Goal: Entertainment & Leisure: Consume media (video, audio)

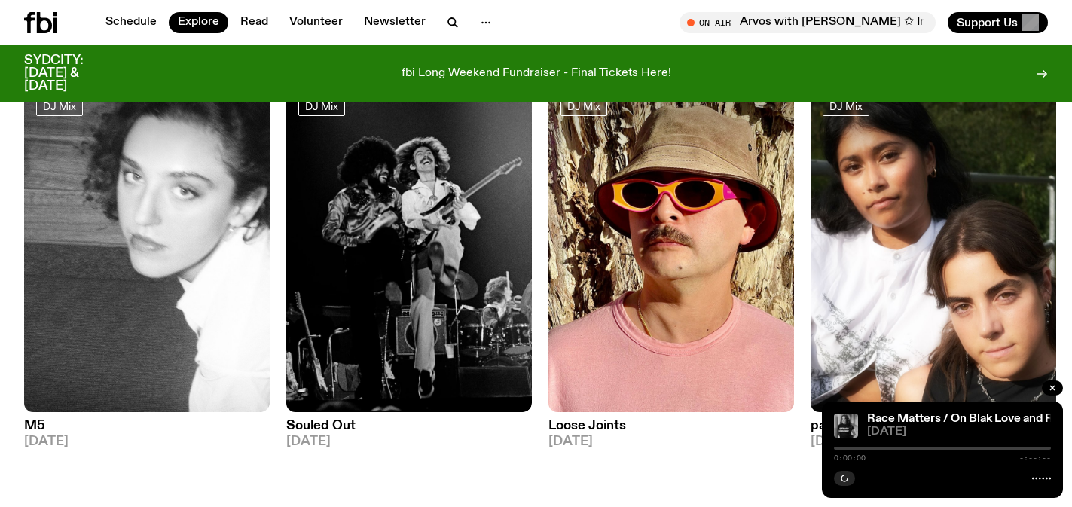
scroll to position [157, 0]
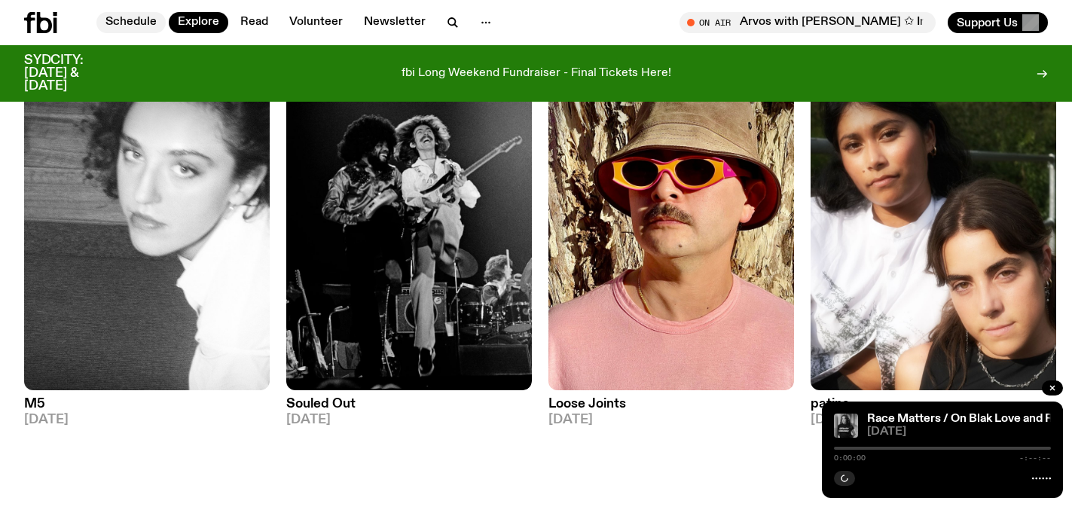
click at [136, 14] on link "Schedule" at bounding box center [130, 22] width 69 height 21
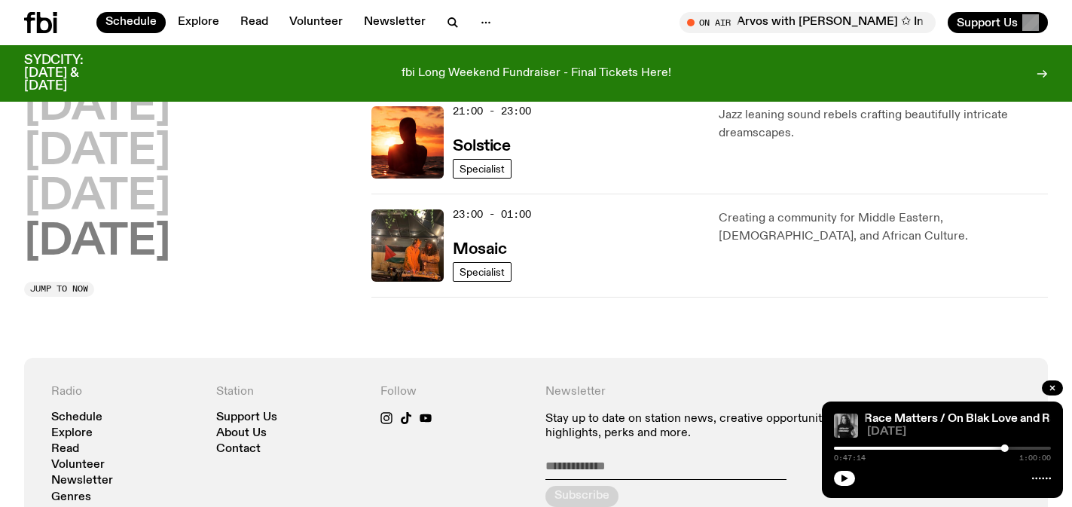
click at [157, 256] on h2 "[DATE]" at bounding box center [97, 243] width 146 height 42
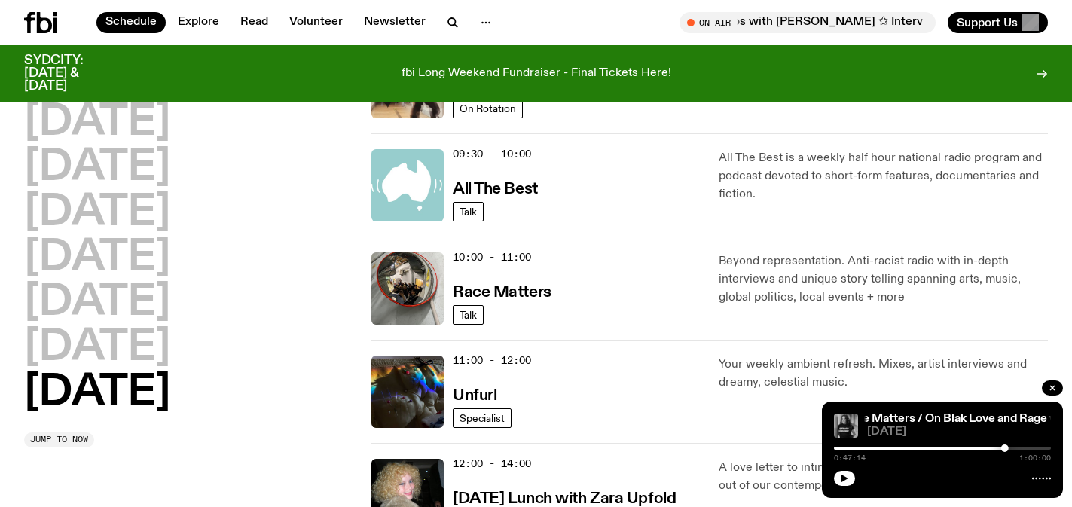
scroll to position [335, 0]
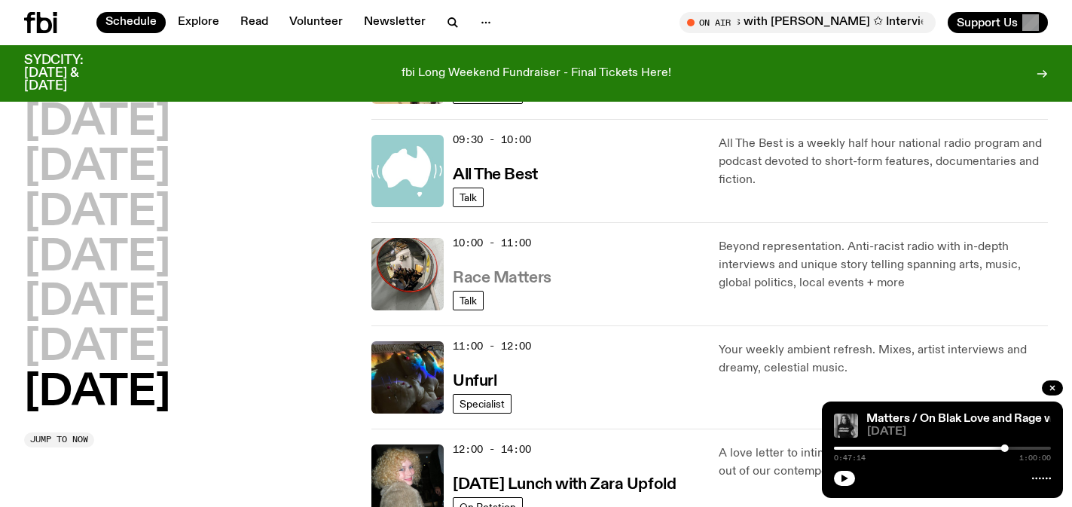
click at [518, 274] on h3 "Race Matters" at bounding box center [502, 279] width 99 height 16
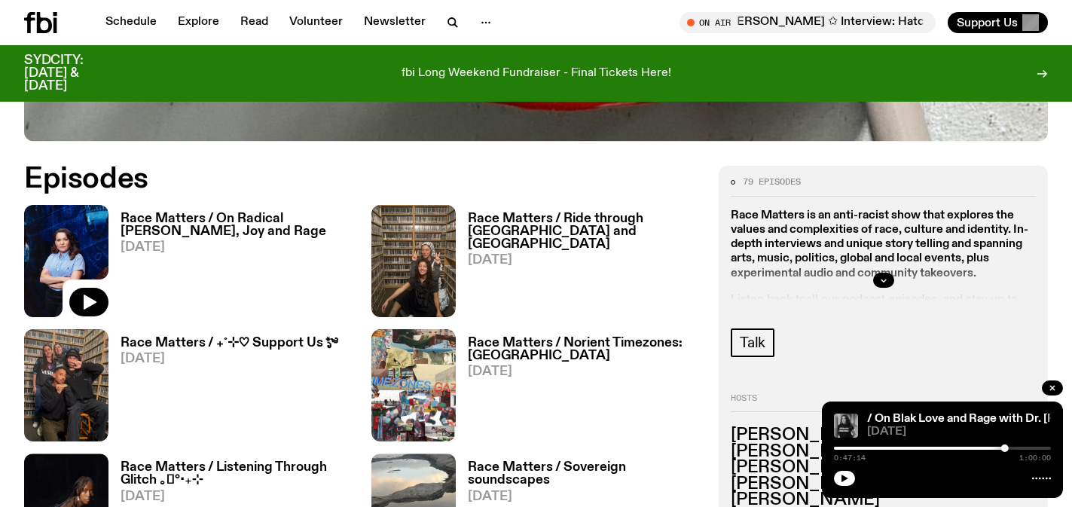
scroll to position [670, 0]
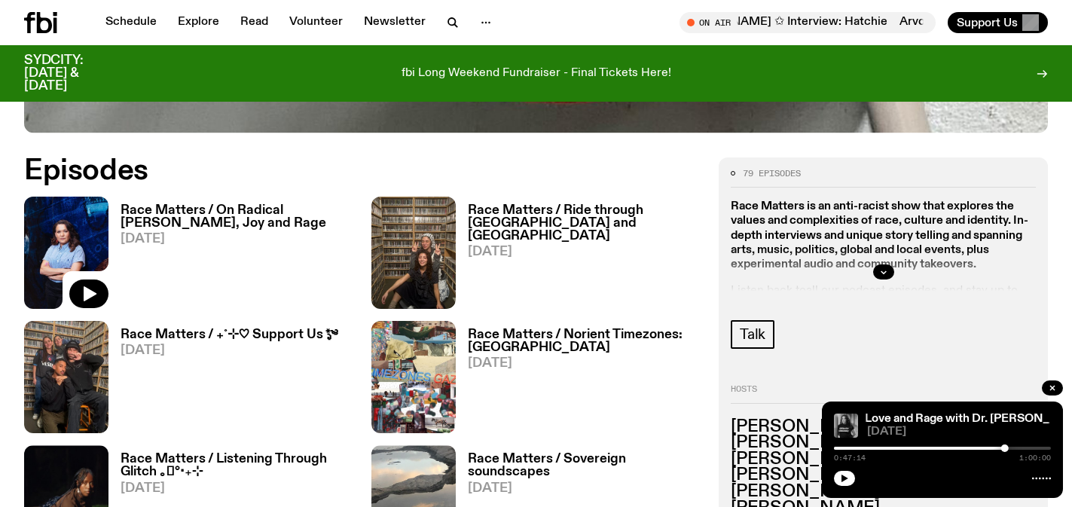
click at [313, 206] on h3 "Race Matters / On Radical [PERSON_NAME], Joy and Rage" at bounding box center [237, 217] width 233 height 26
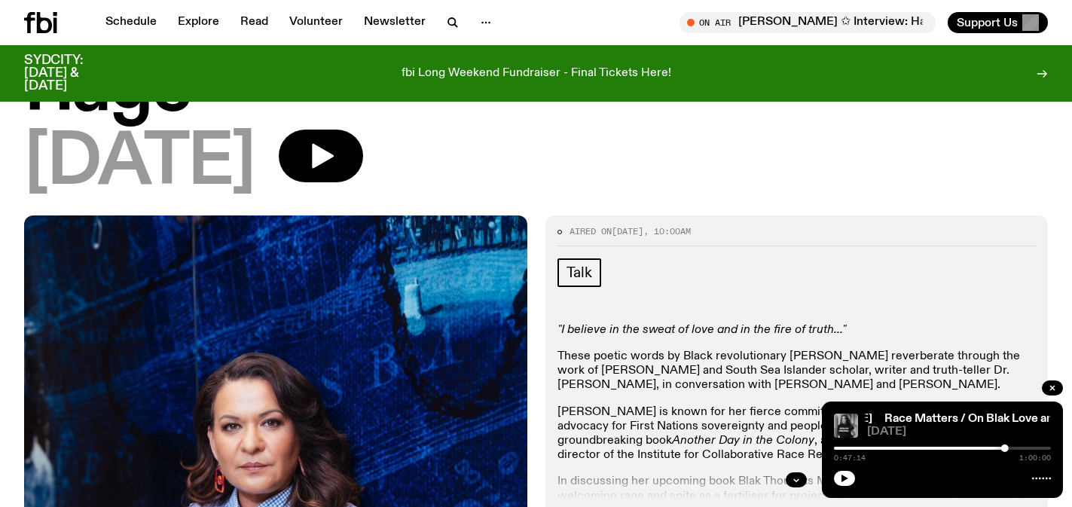
scroll to position [372, 0]
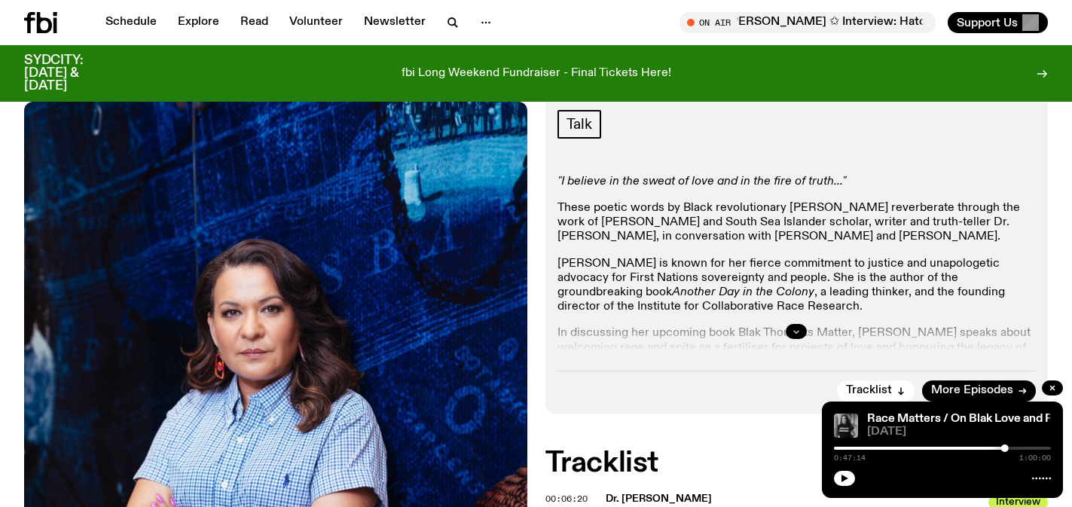
click at [793, 327] on icon "button" at bounding box center [796, 331] width 9 height 9
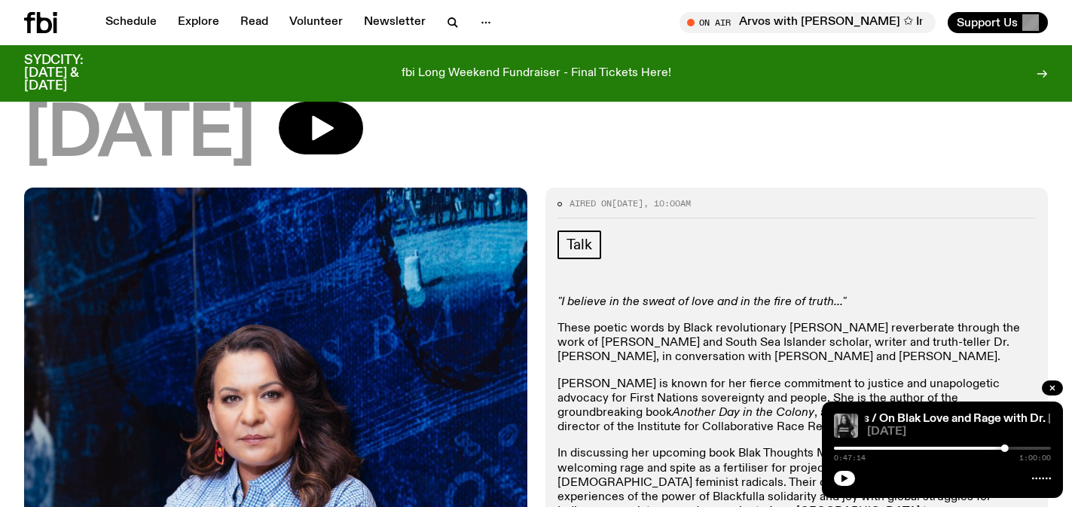
scroll to position [105, 0]
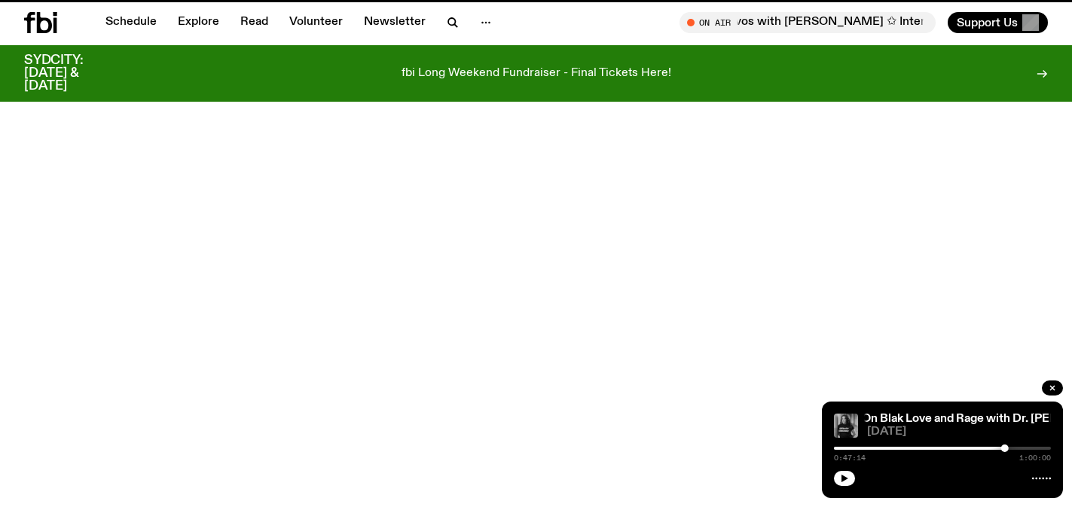
scroll to position [670, 0]
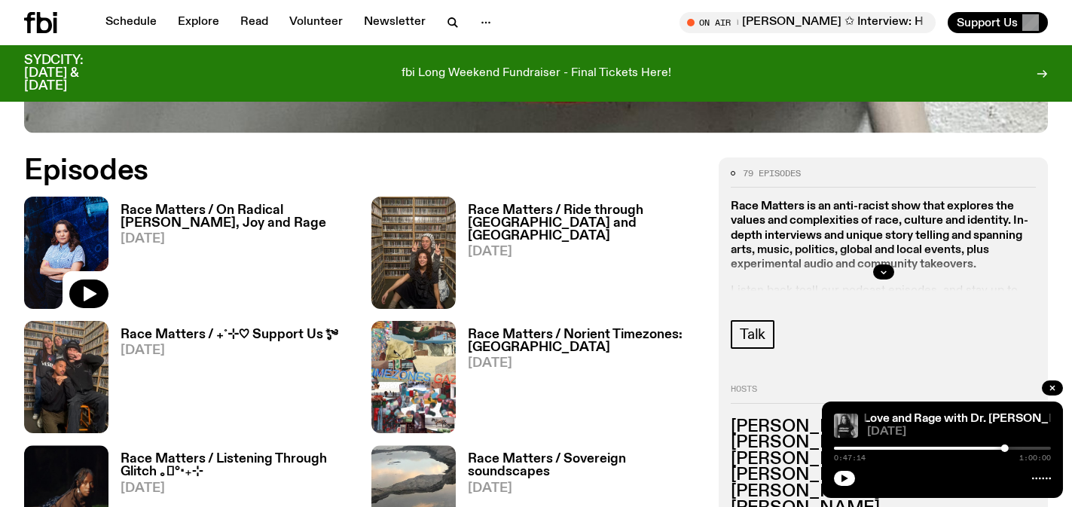
click at [276, 212] on h3 "Race Matters / On Radical [PERSON_NAME], Joy and Rage" at bounding box center [237, 217] width 233 height 26
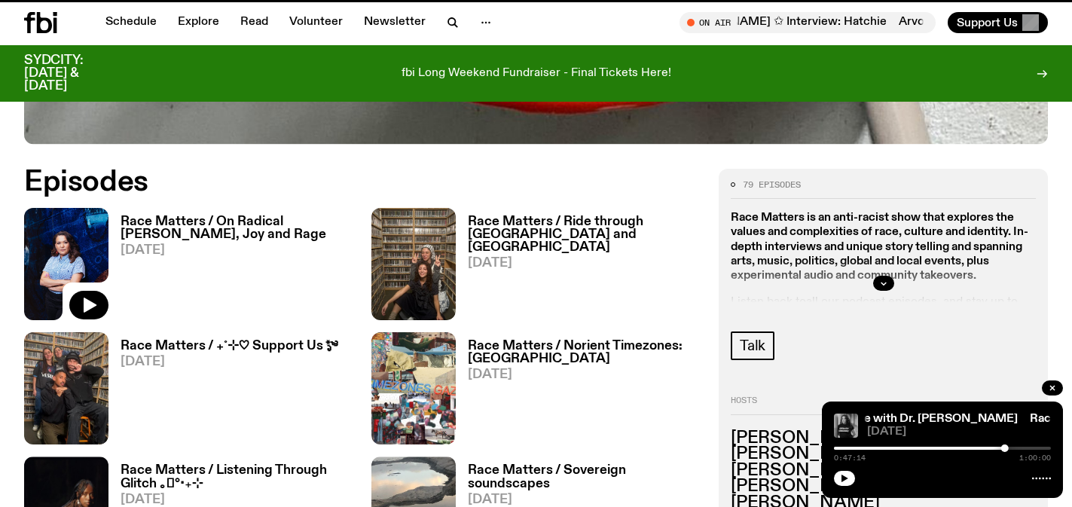
scroll to position [658, 0]
